Goal: Task Accomplishment & Management: Use online tool/utility

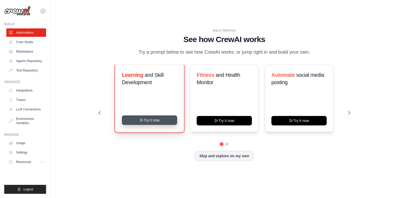
click at [153, 125] on button "Try it now" at bounding box center [149, 120] width 55 height 9
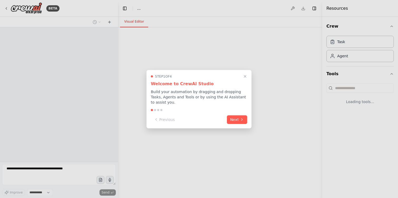
select select "****"
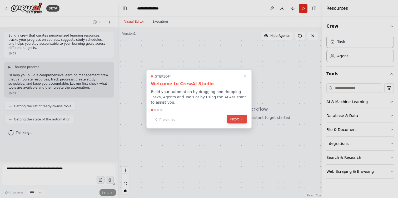
click at [240, 120] on button "Next" at bounding box center [237, 119] width 20 height 9
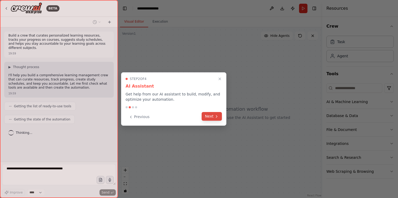
click at [216, 115] on icon at bounding box center [217, 117] width 4 height 4
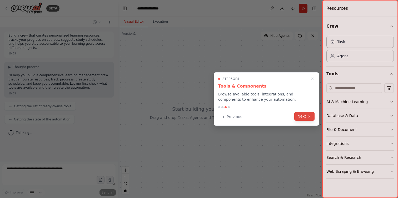
click at [304, 118] on button "Next" at bounding box center [304, 116] width 20 height 9
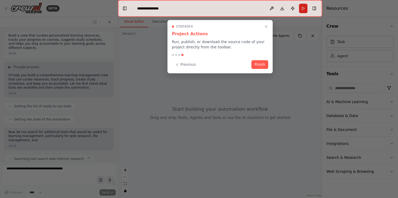
scroll to position [15, 0]
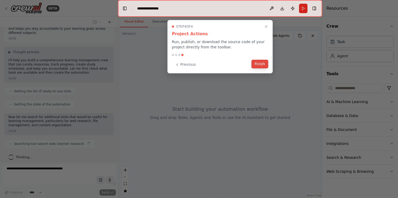
click at [258, 64] on button "Finish" at bounding box center [260, 64] width 17 height 9
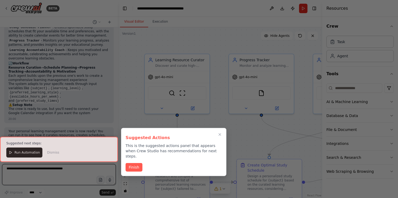
scroll to position [412, 0]
click at [158, 41] on div at bounding box center [199, 99] width 398 height 198
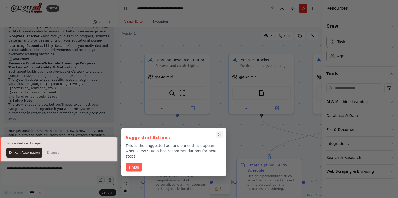
click at [222, 134] on icon "Close walkthrough" at bounding box center [220, 134] width 5 height 5
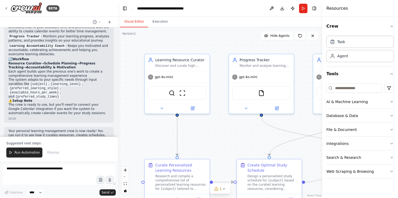
click at [151, 141] on div ".deletable-edge-delete-btn { width: 20px; height: 20px; border: 0px solid #ffff…" at bounding box center [220, 112] width 204 height 171
